Goal: Find specific page/section: Find specific page/section

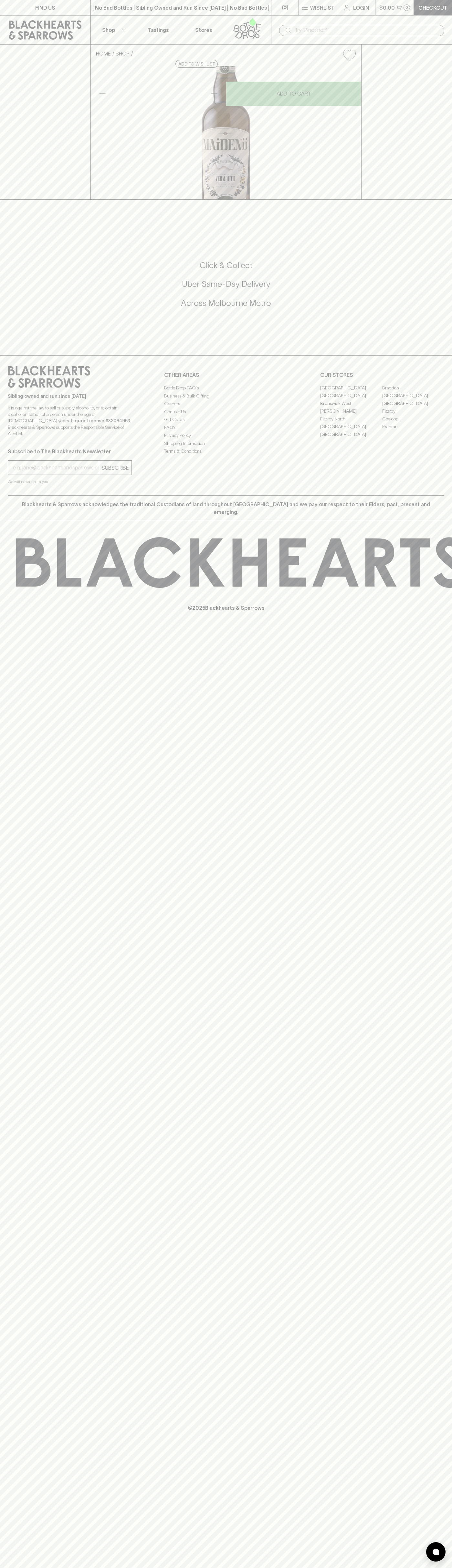
click at [220, 13] on div "| No Bad Bottles | Sibling Owned and Run Since 2006 | No Bad Bottles | Sibling …" at bounding box center [180, 7] width 181 height 15
click at [428, 1105] on div "FIND US | No Bad Bottles | Sibling Owned and Run Since 2006 | No Bad Bottles | …" at bounding box center [226, 784] width 452 height 1568
click at [254, 1567] on html "FIND US | No Bad Bottles | Sibling Owned and Run Since 2006 | No Bad Bottles | …" at bounding box center [226, 784] width 452 height 1568
click at [31, 839] on div "FIND US | No Bad Bottles | Sibling Owned and Run Since 2006 | No Bad Bottles | …" at bounding box center [226, 784] width 452 height 1568
